Goal: Task Accomplishment & Management: Manage account settings

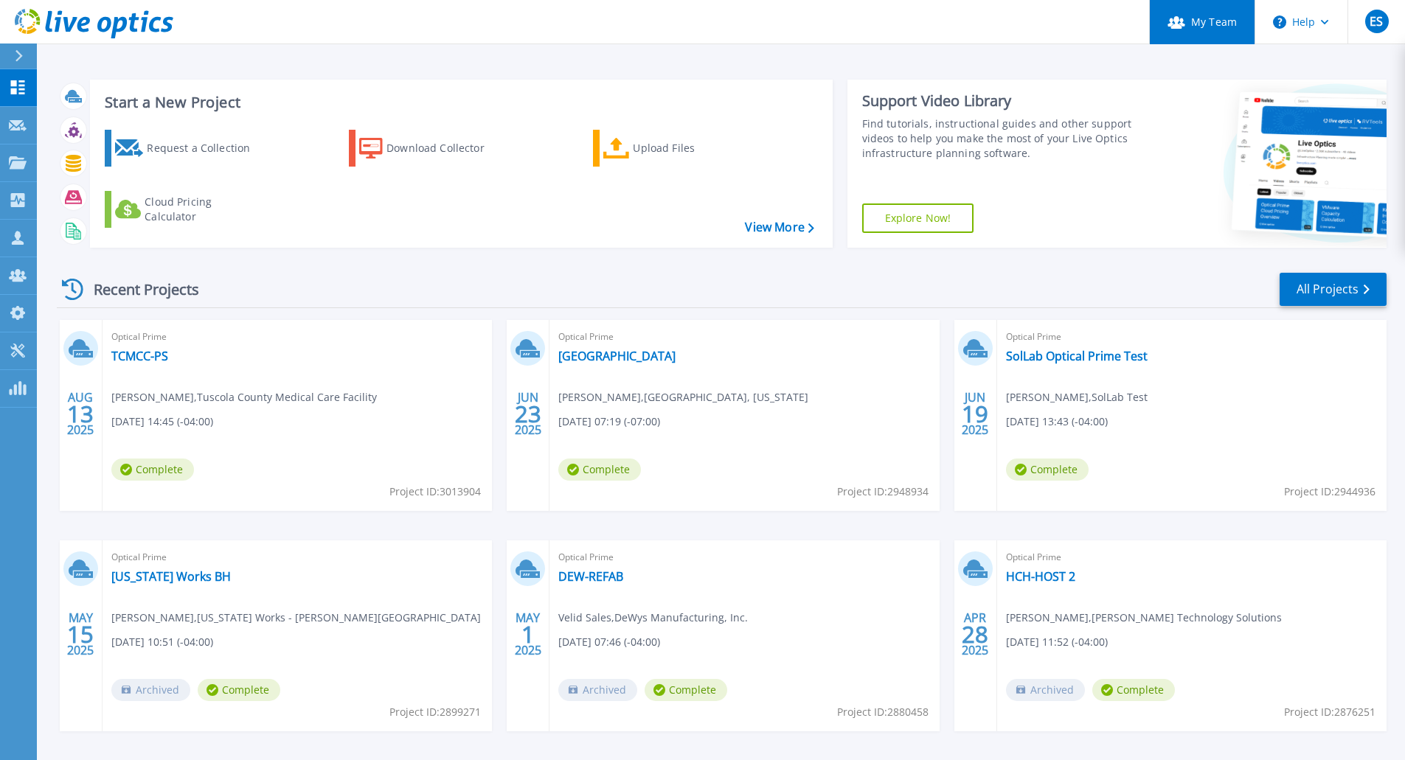
click at [1193, 17] on link "My Team" at bounding box center [1201, 22] width 105 height 44
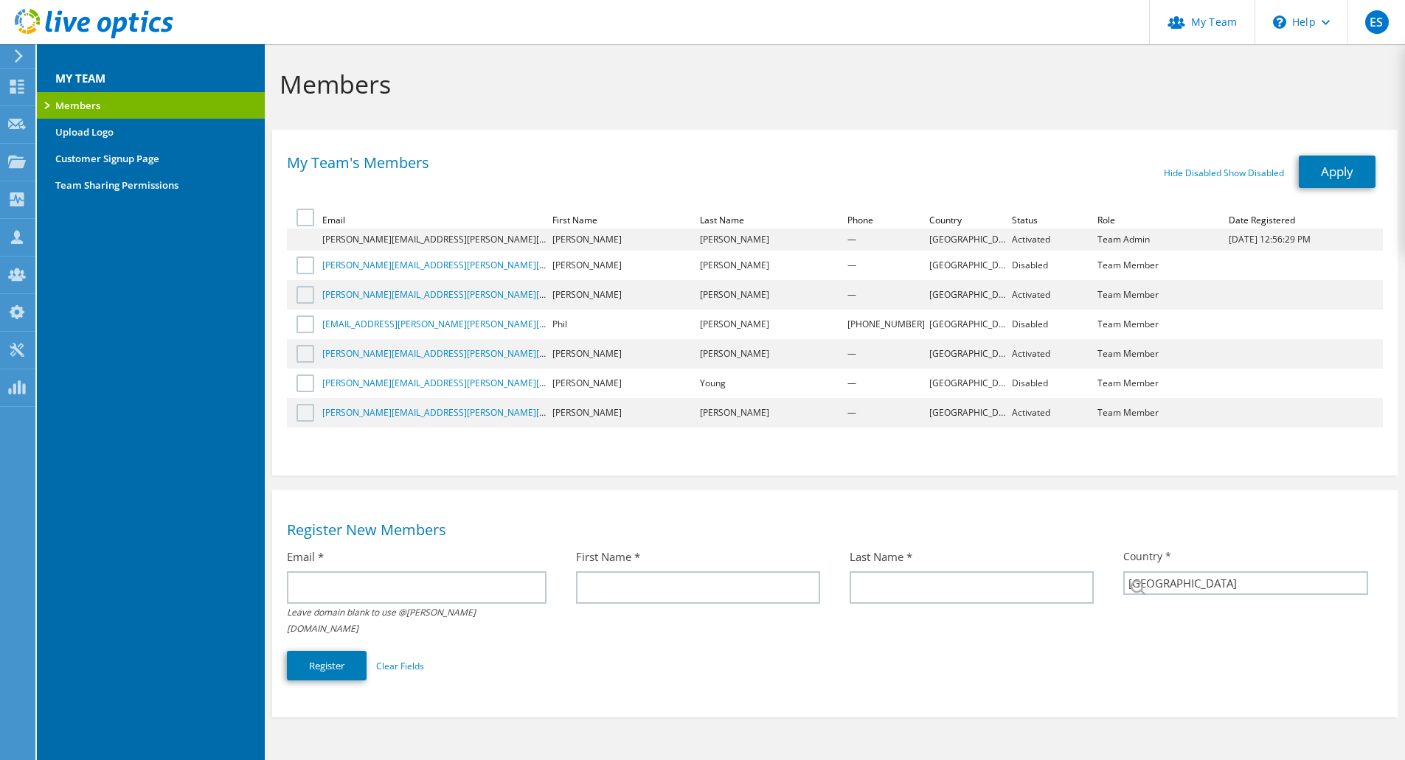
select select "224"
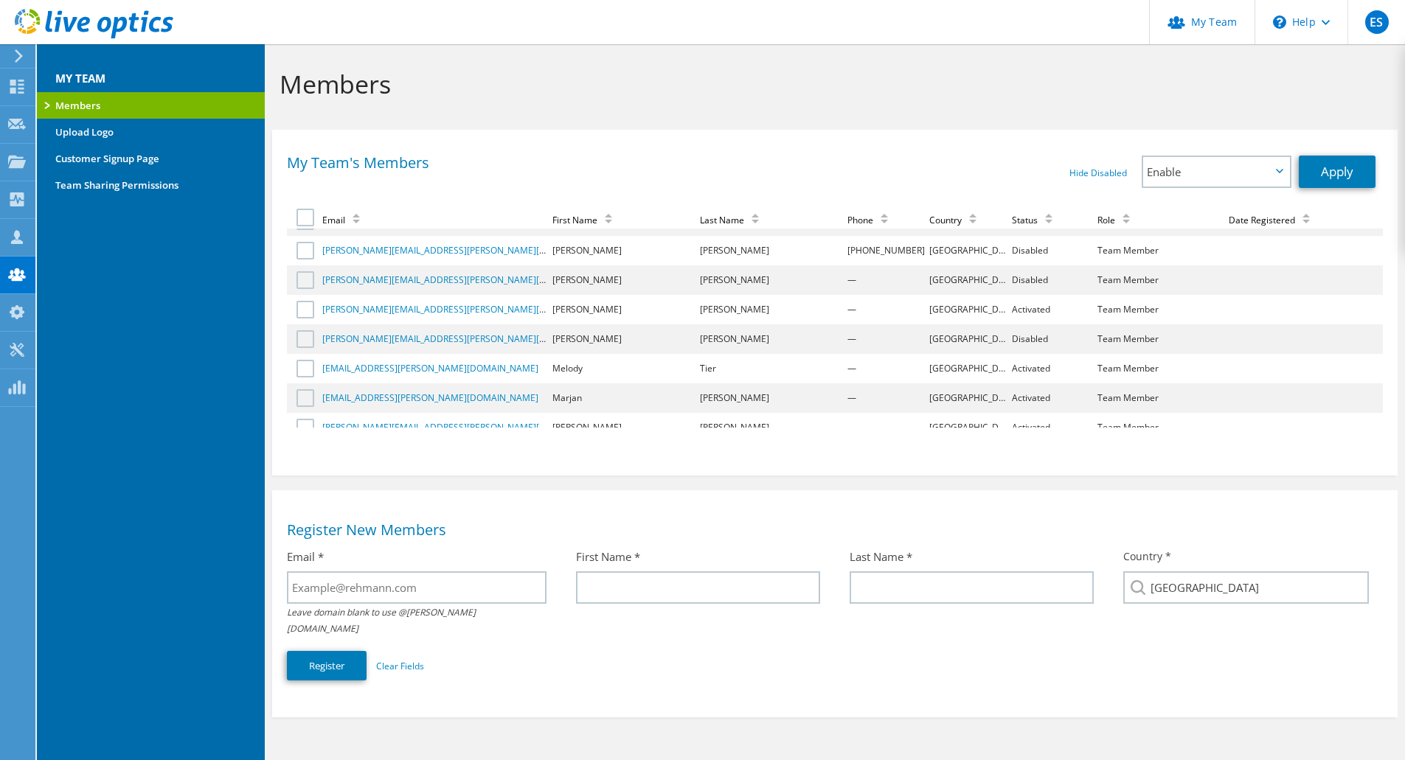
scroll to position [384, 0]
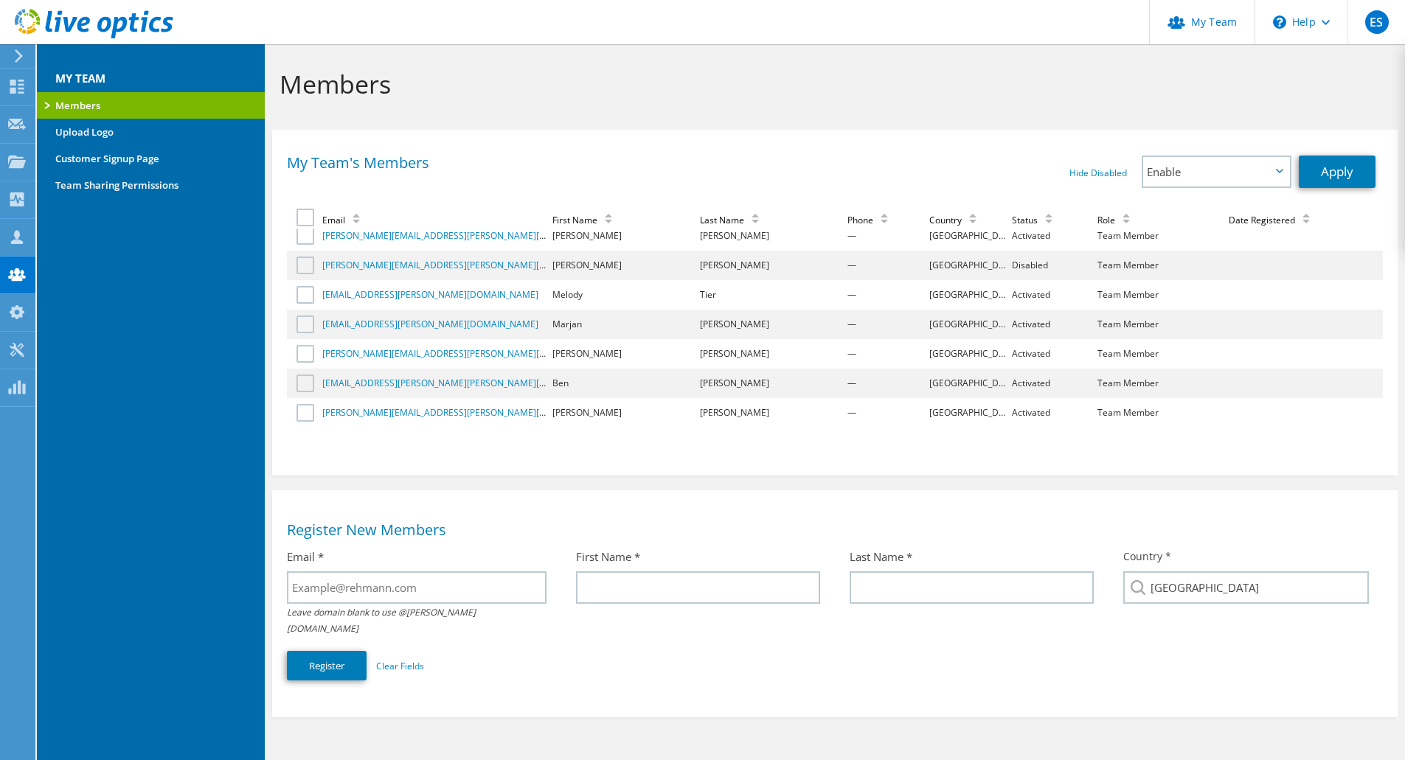
click at [313, 322] on label at bounding box center [306, 325] width 21 height 18
click at [0, 0] on input "checkbox" at bounding box center [0, 0] width 0 height 0
click at [372, 327] on link "marjan.jovanoski@rehmann.com" at bounding box center [430, 324] width 216 height 13
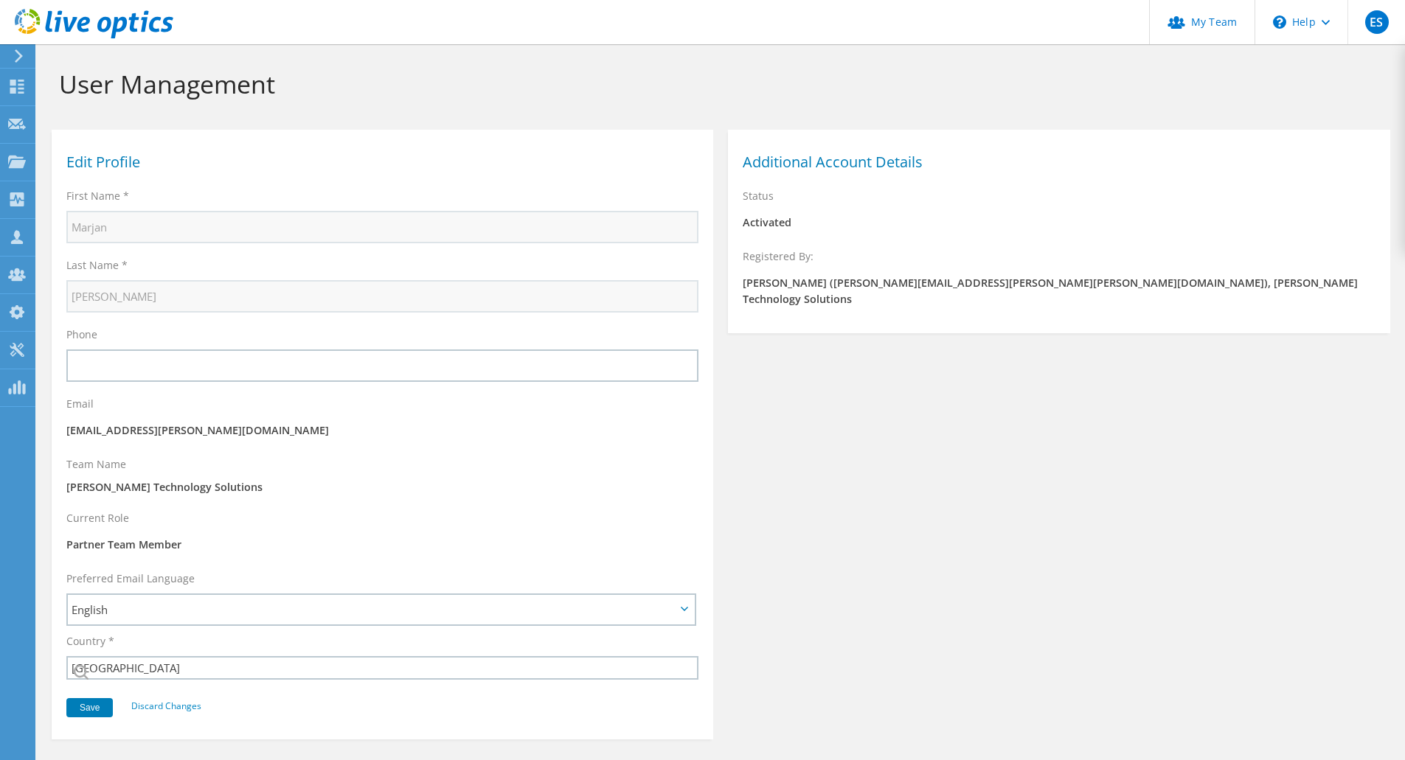
select select "224"
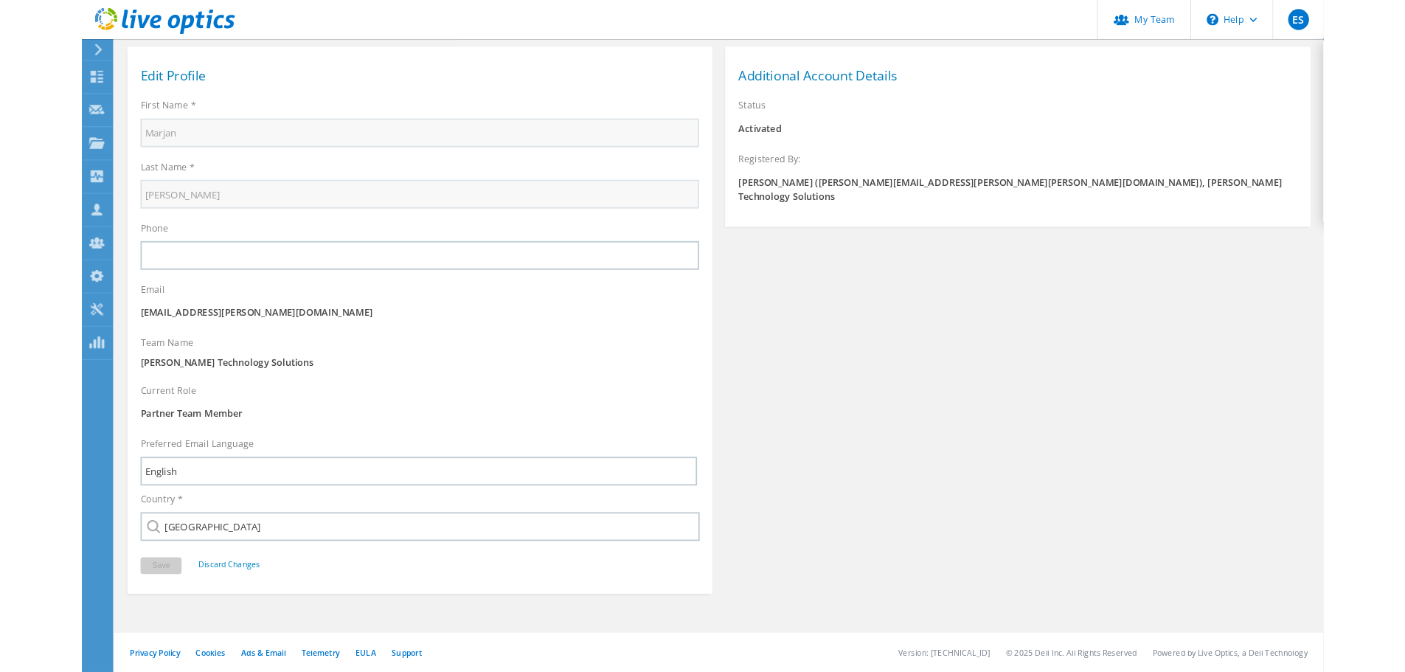
scroll to position [3, 0]
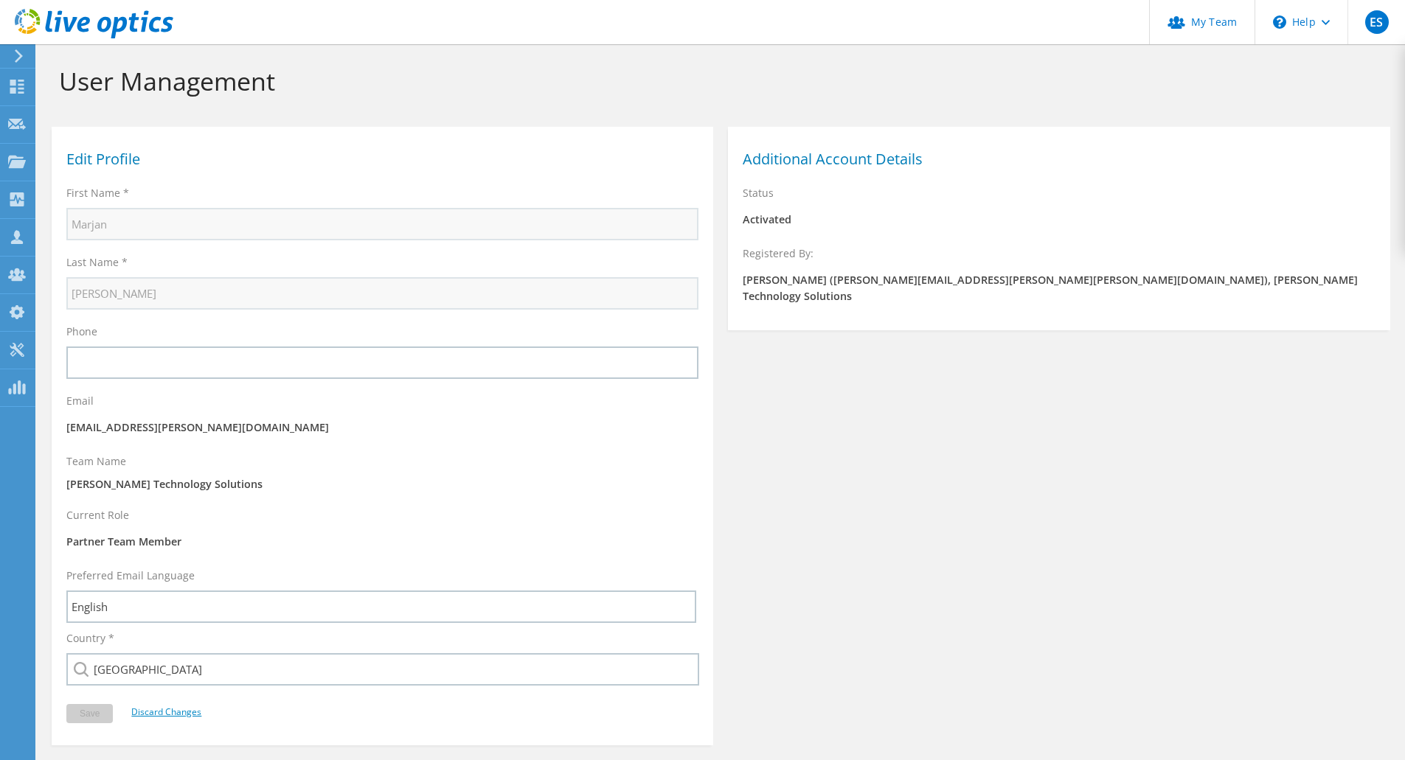
click at [189, 717] on link "Discard Changes" at bounding box center [166, 712] width 70 height 13
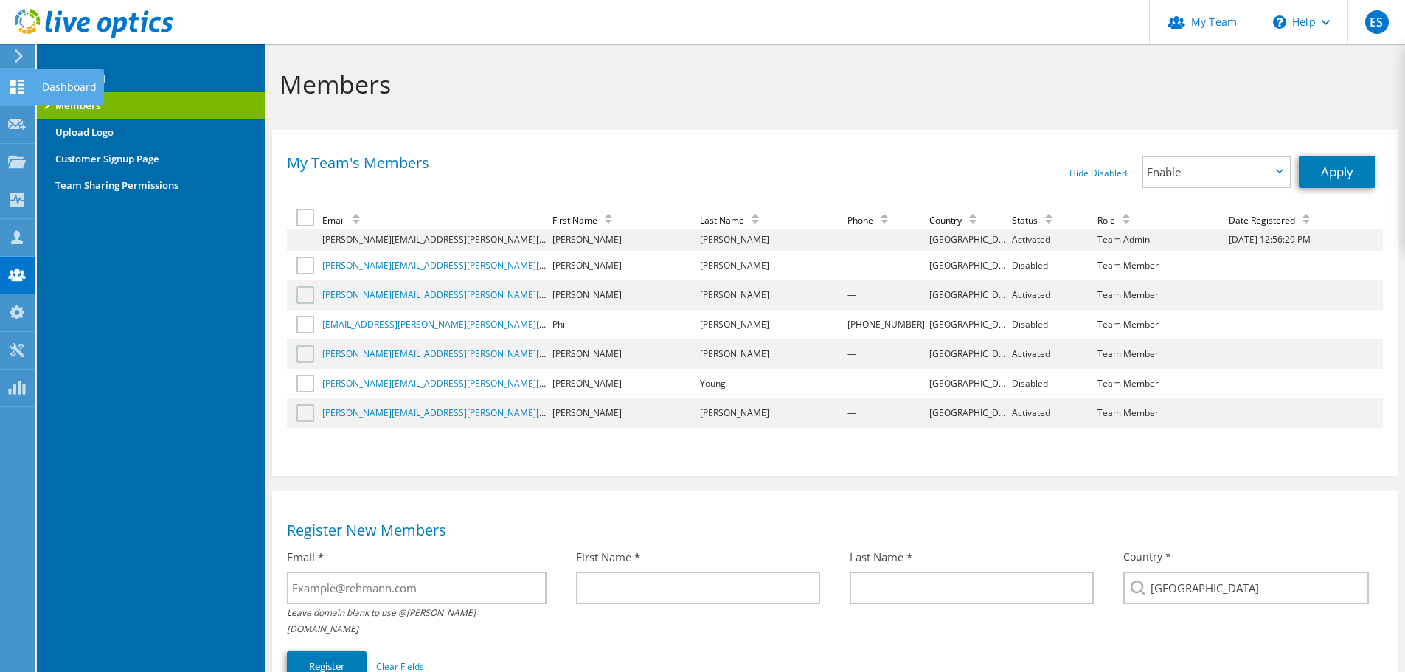
click at [20, 82] on icon at bounding box center [17, 87] width 18 height 14
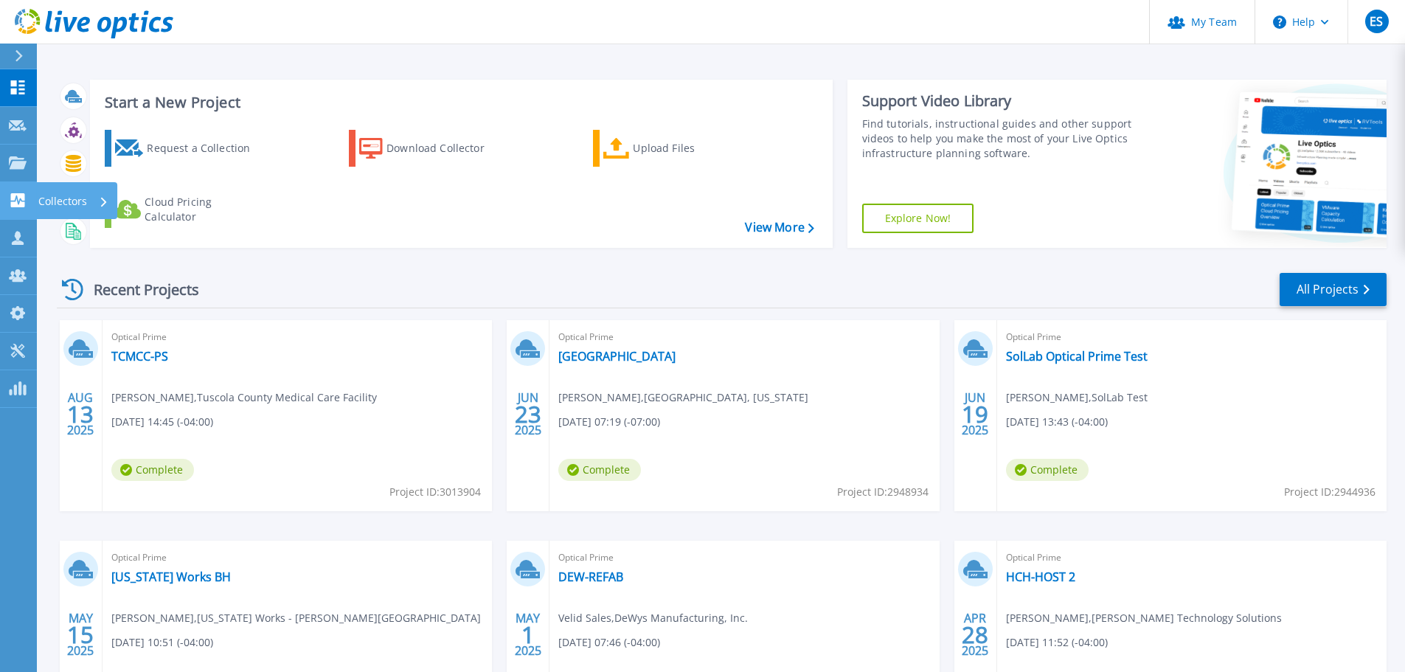
click at [17, 207] on icon at bounding box center [18, 200] width 14 height 14
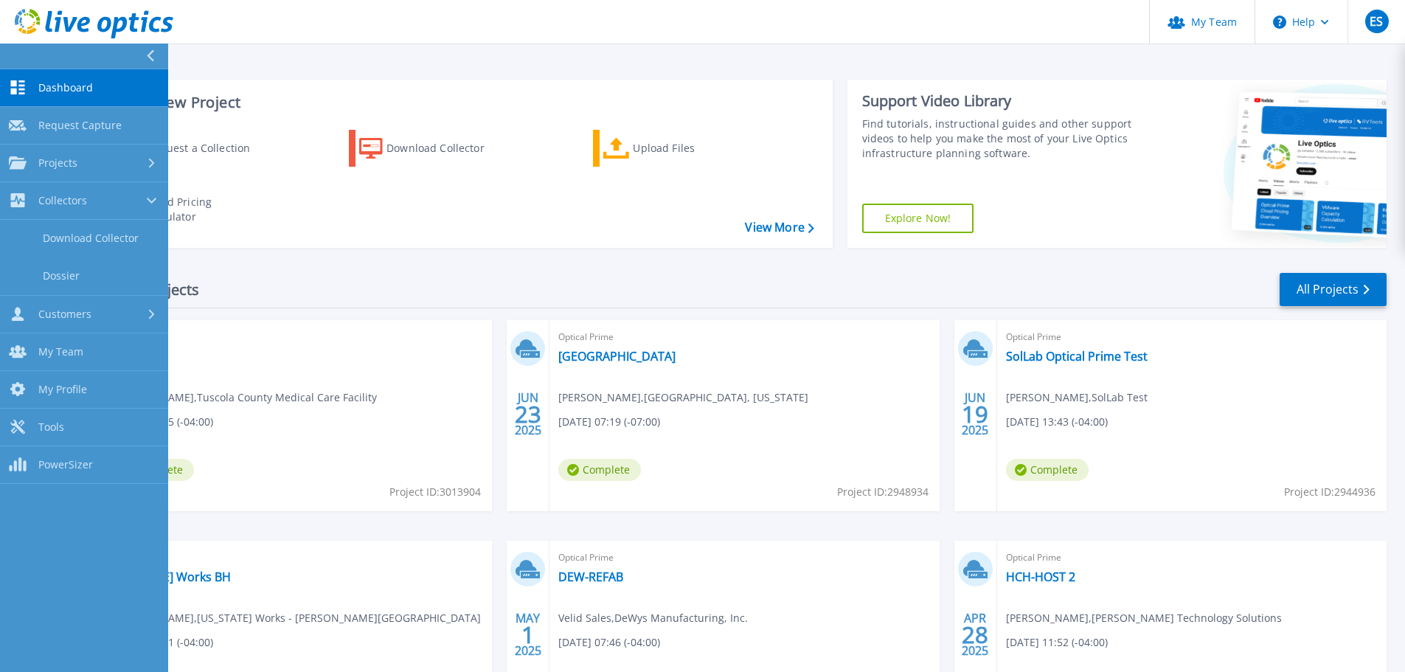
drag, startPoint x: 500, startPoint y: 295, endPoint x: 923, endPoint y: 260, distance: 424.8
click at [508, 289] on div "Recent Projects All Projects" at bounding box center [722, 289] width 1330 height 37
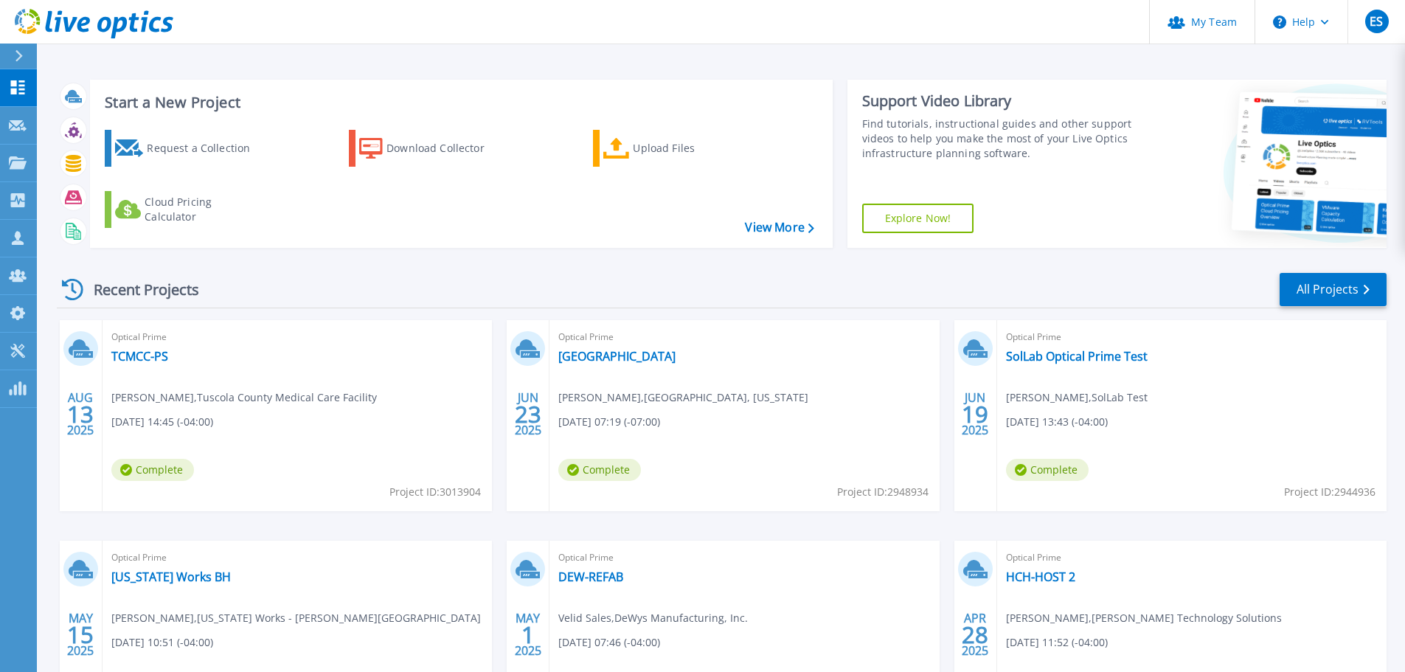
click at [1339, 307] on div "Recent Projects All Projects" at bounding box center [722, 289] width 1330 height 37
click at [1336, 295] on link "All Projects" at bounding box center [1333, 289] width 107 height 33
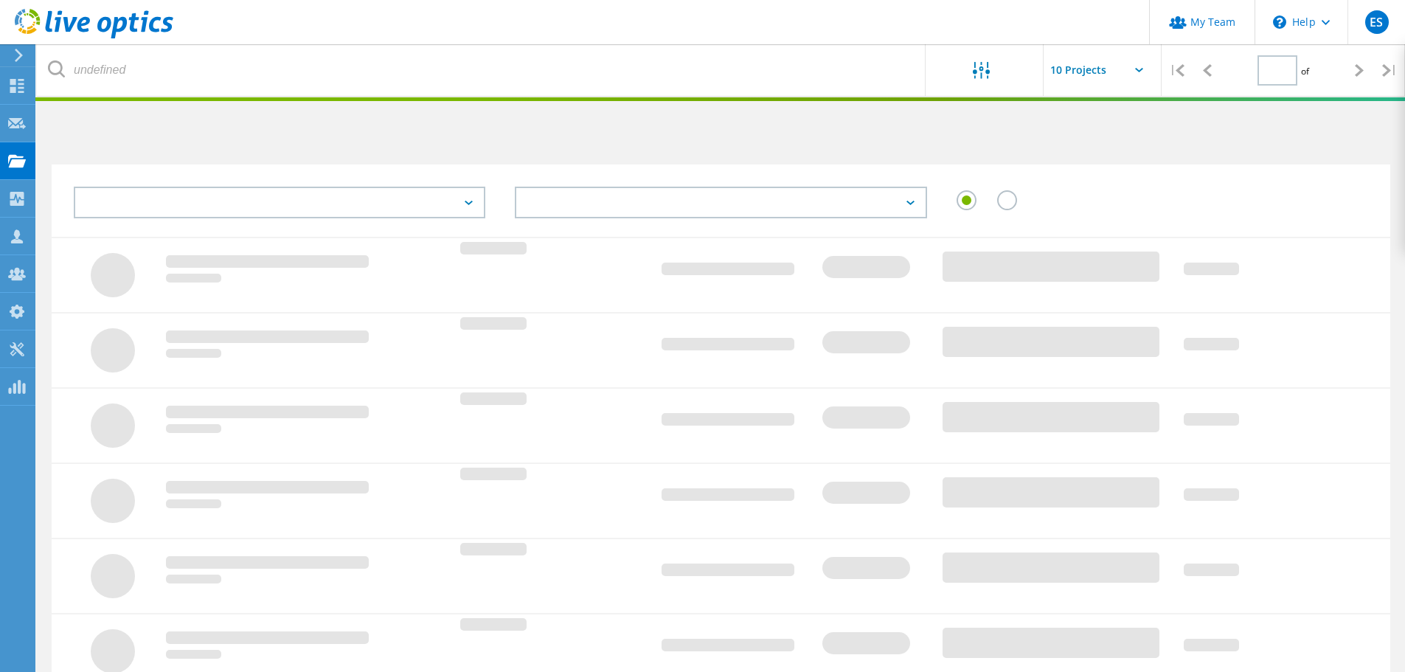
type input "1"
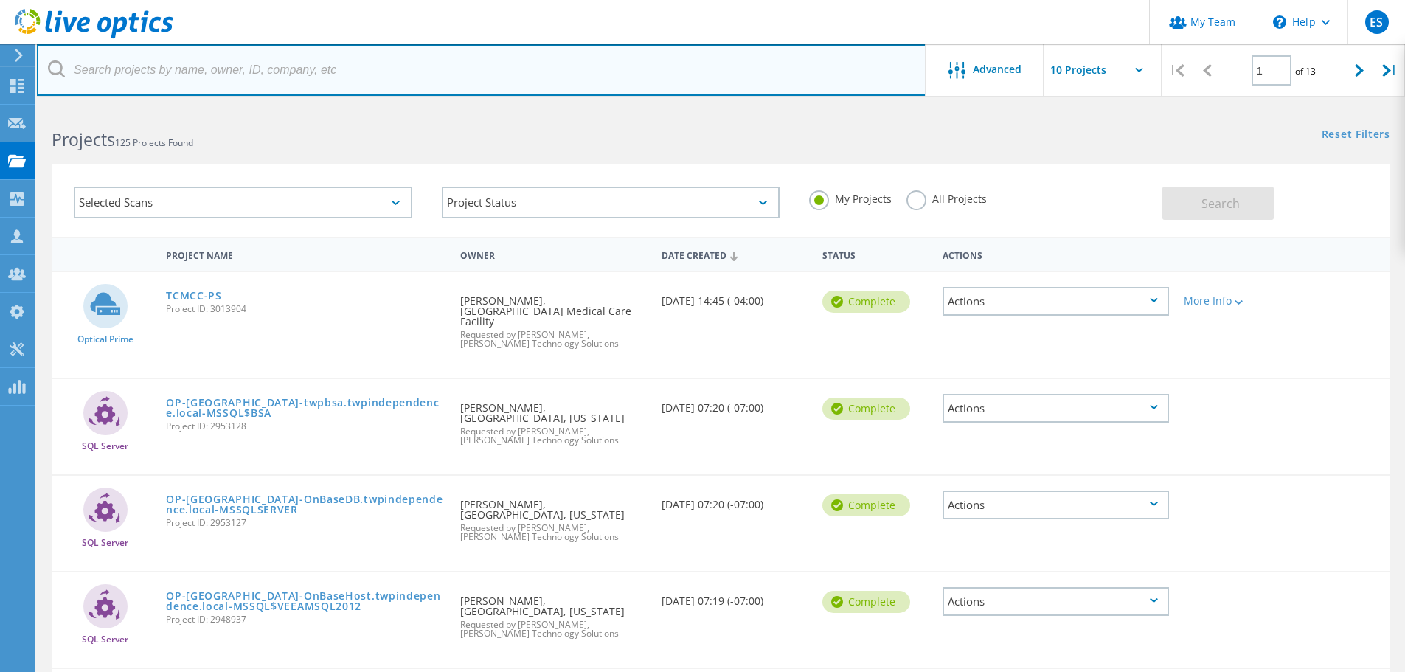
click at [229, 70] on input "text" at bounding box center [481, 70] width 889 height 52
type input "solomon"
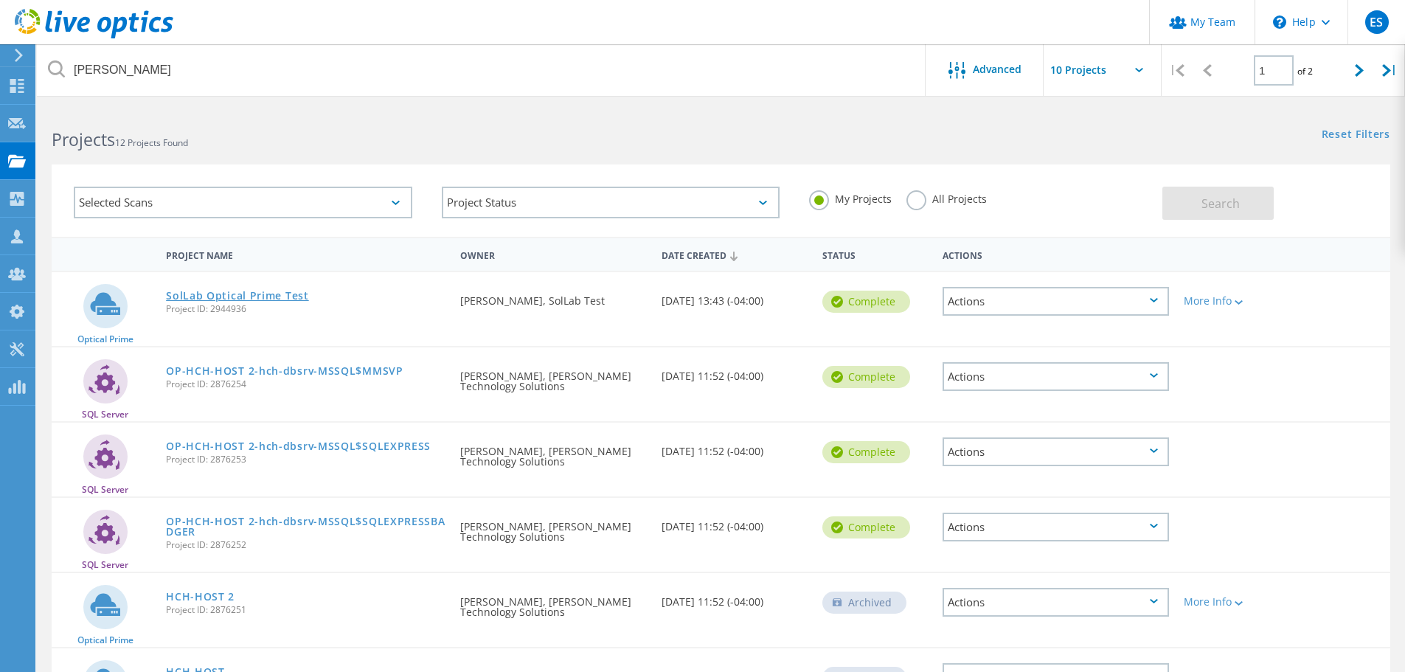
click at [250, 299] on link "SolLab Optical Prime Test" at bounding box center [237, 296] width 143 height 10
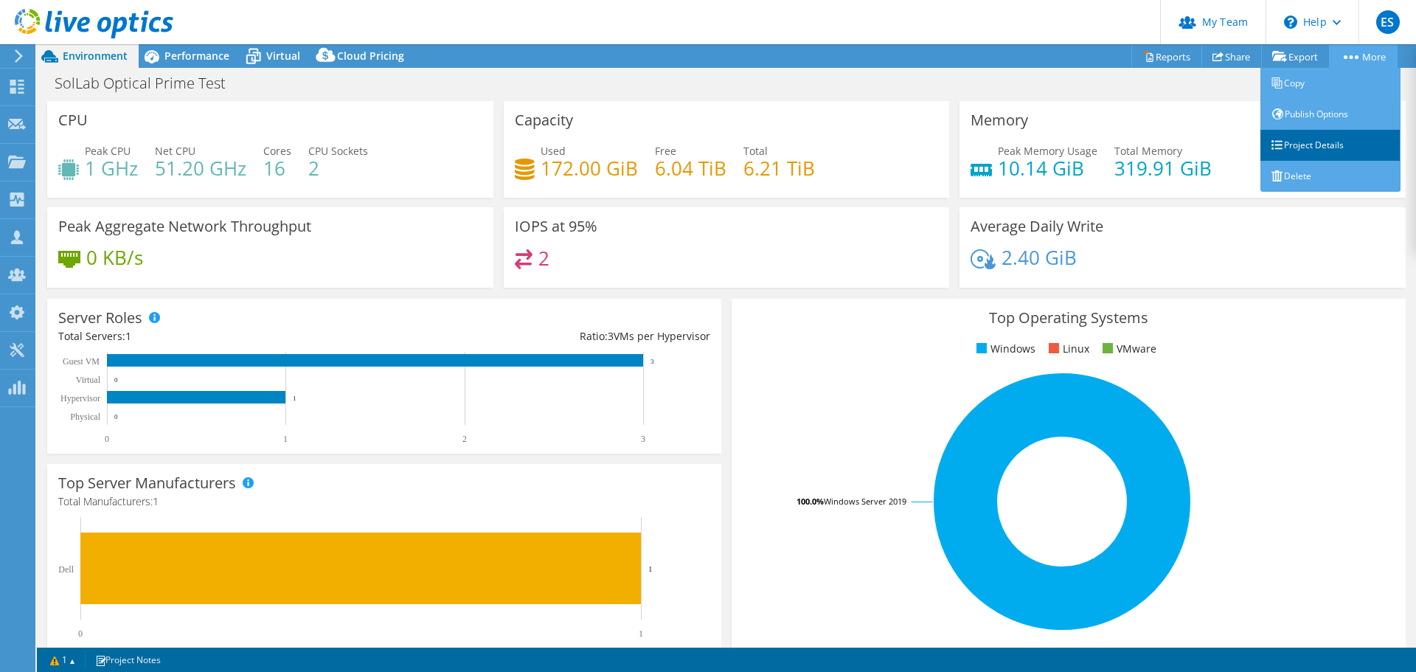
click at [1325, 147] on link "Project Details" at bounding box center [1330, 145] width 140 height 31
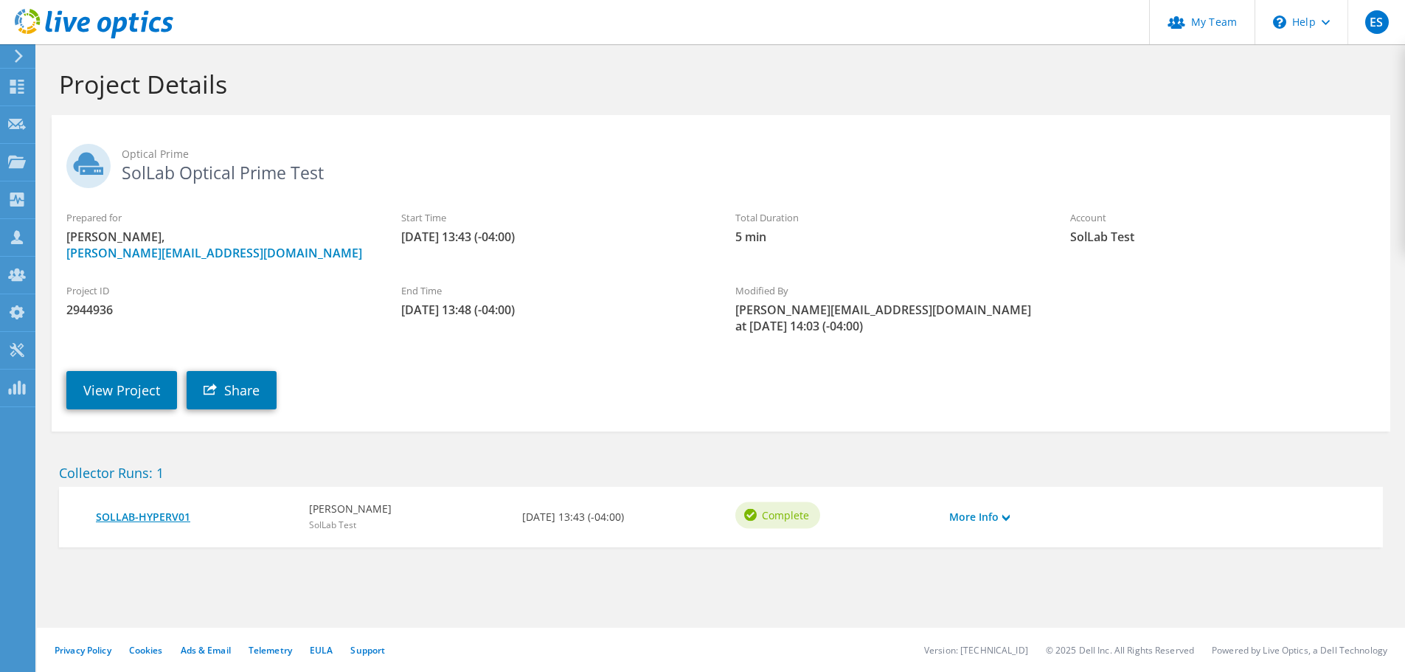
click at [156, 509] on link "SOLLAB-HYPERV01" at bounding box center [195, 517] width 198 height 16
click at [145, 371] on link "View Project" at bounding box center [121, 390] width 111 height 38
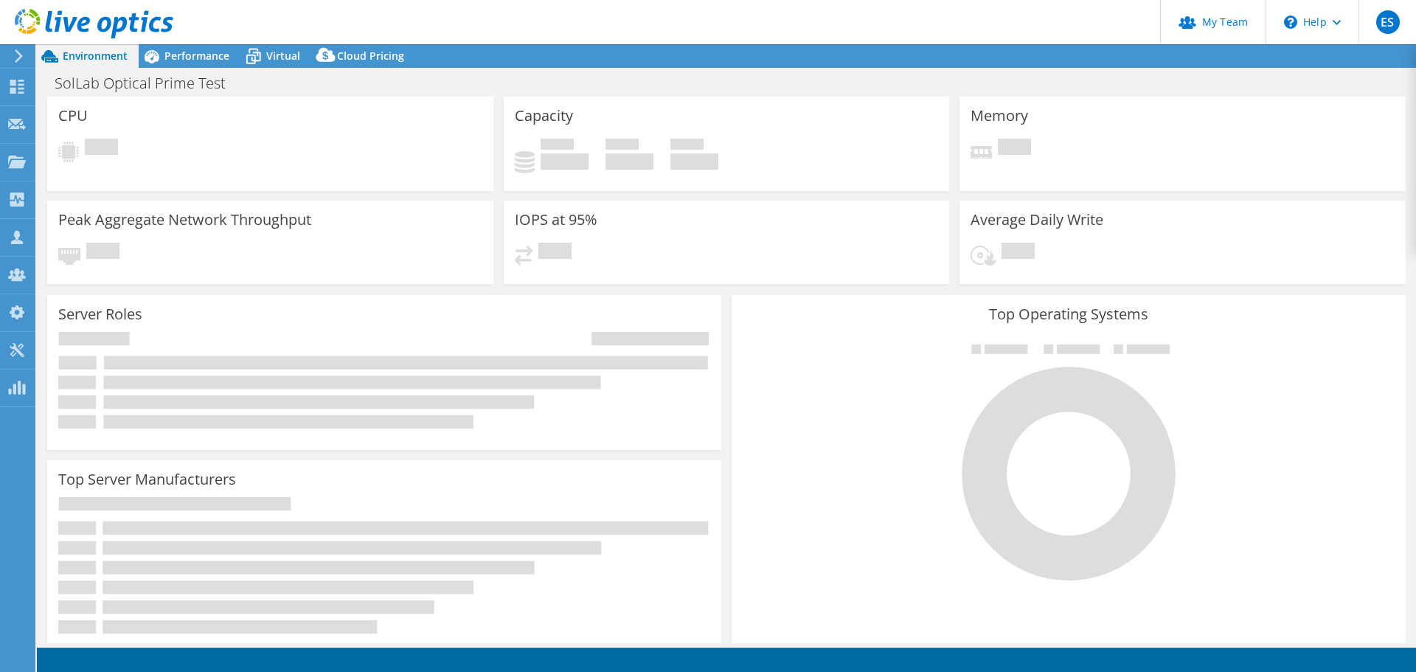
select select "USD"
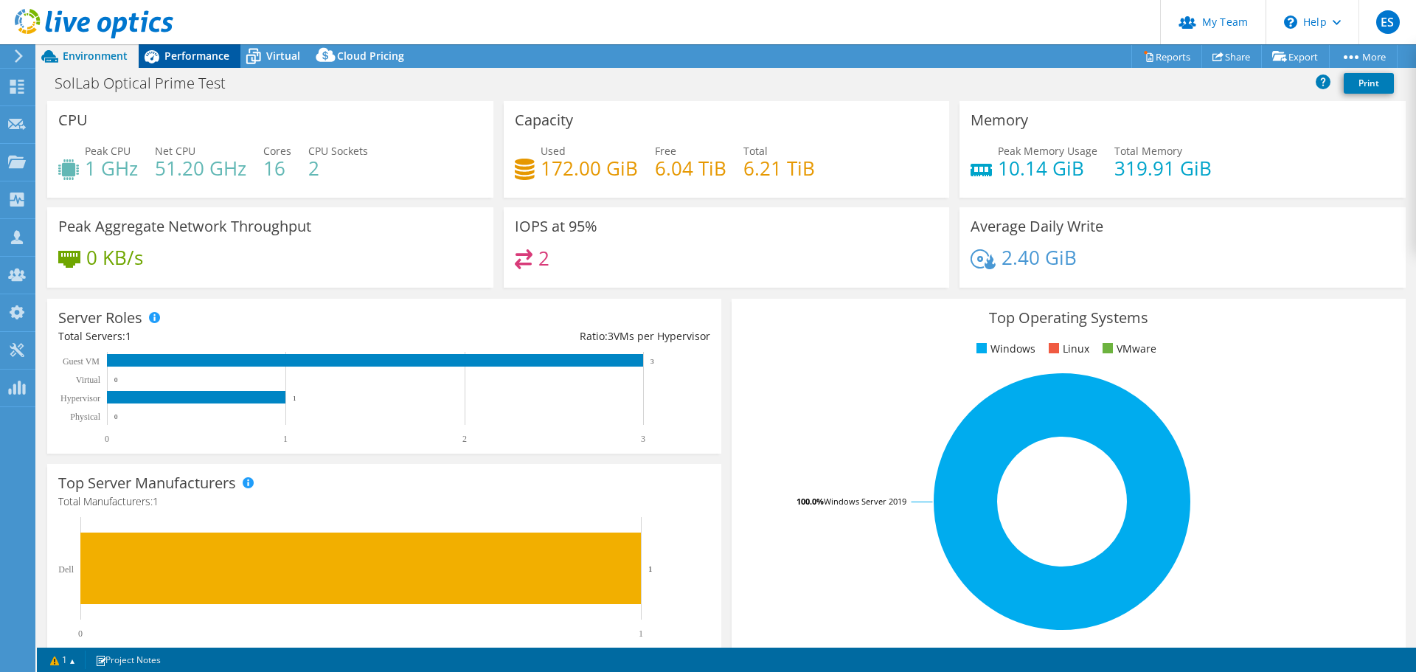
click at [190, 52] on span "Performance" at bounding box center [196, 56] width 65 height 14
